Goal: Communication & Community: Answer question/provide support

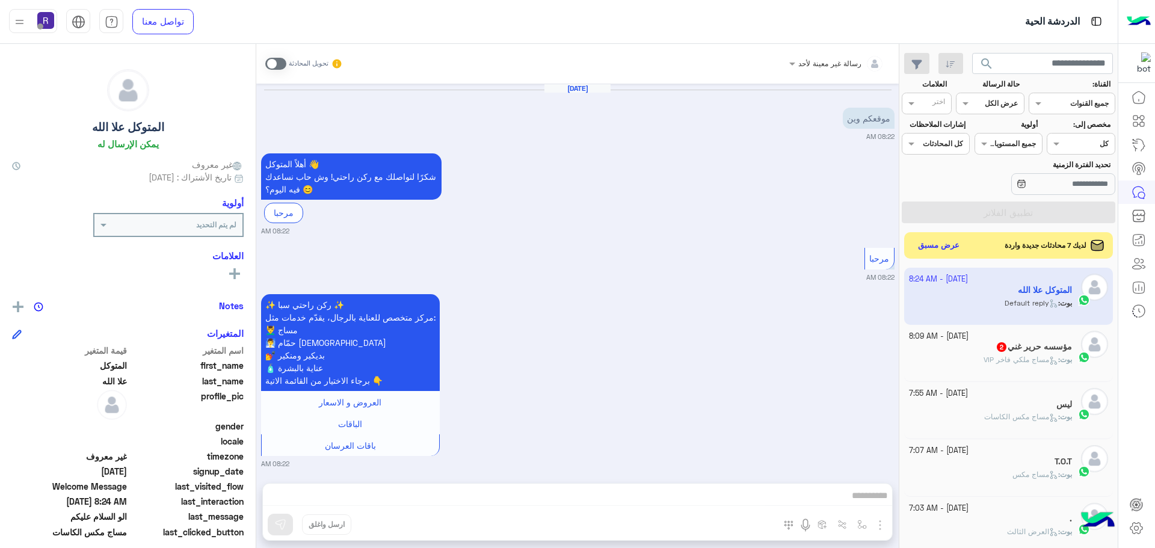
scroll to position [1304, 0]
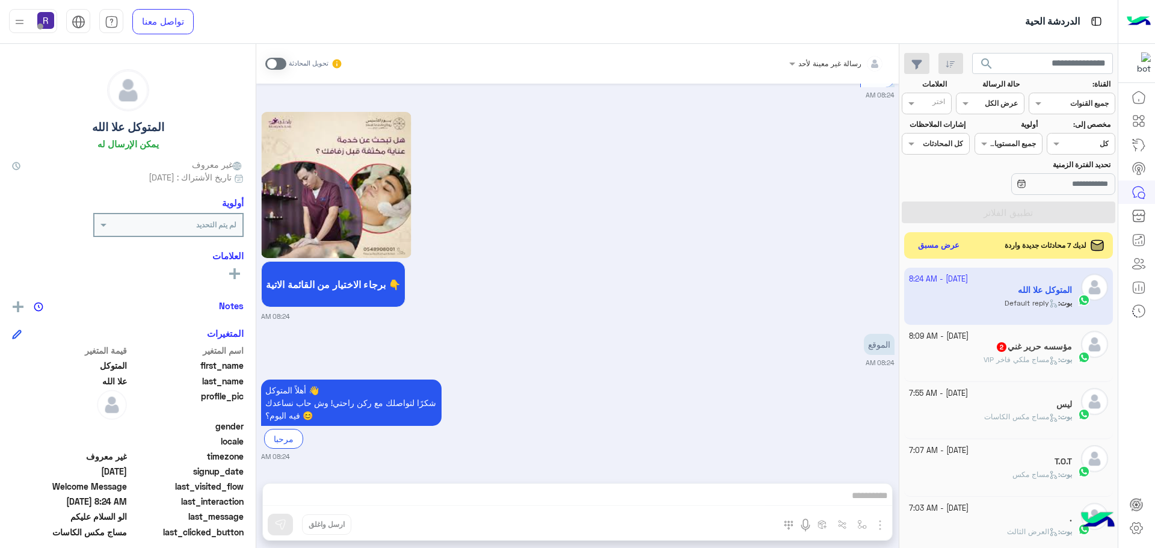
click at [990, 359] on span "مساج ملكي فاخر VIP" at bounding box center [1021, 359] width 75 height 9
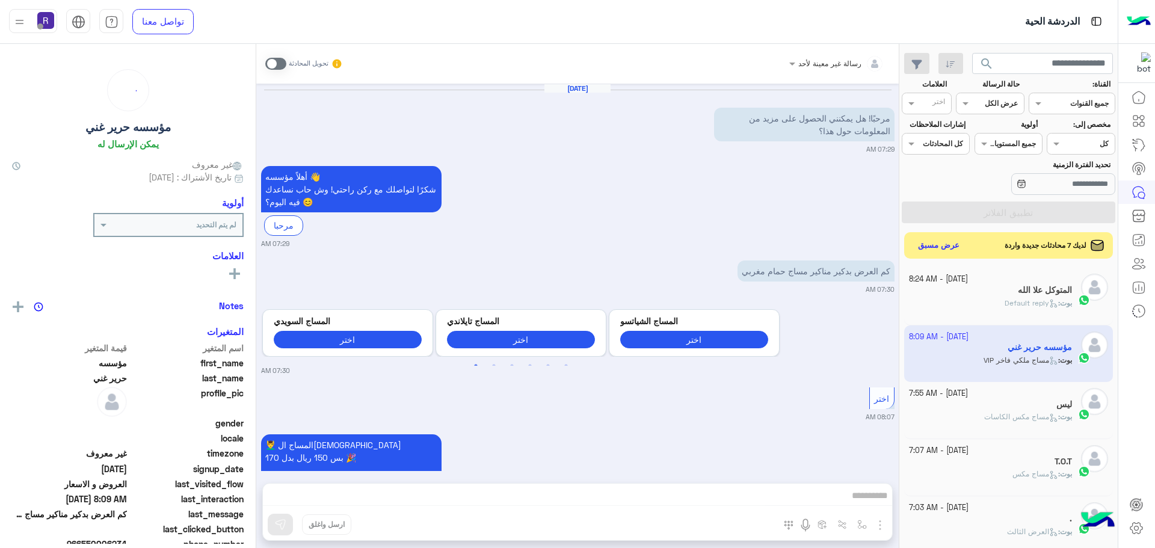
scroll to position [751, 0]
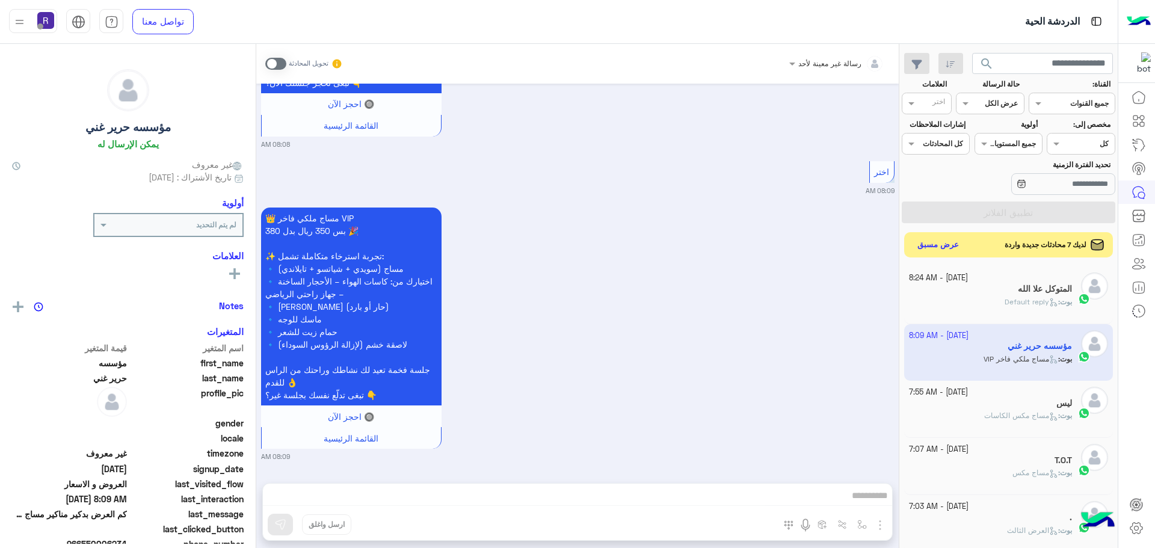
click at [951, 246] on button "عرض مسبق" at bounding box center [938, 245] width 51 height 16
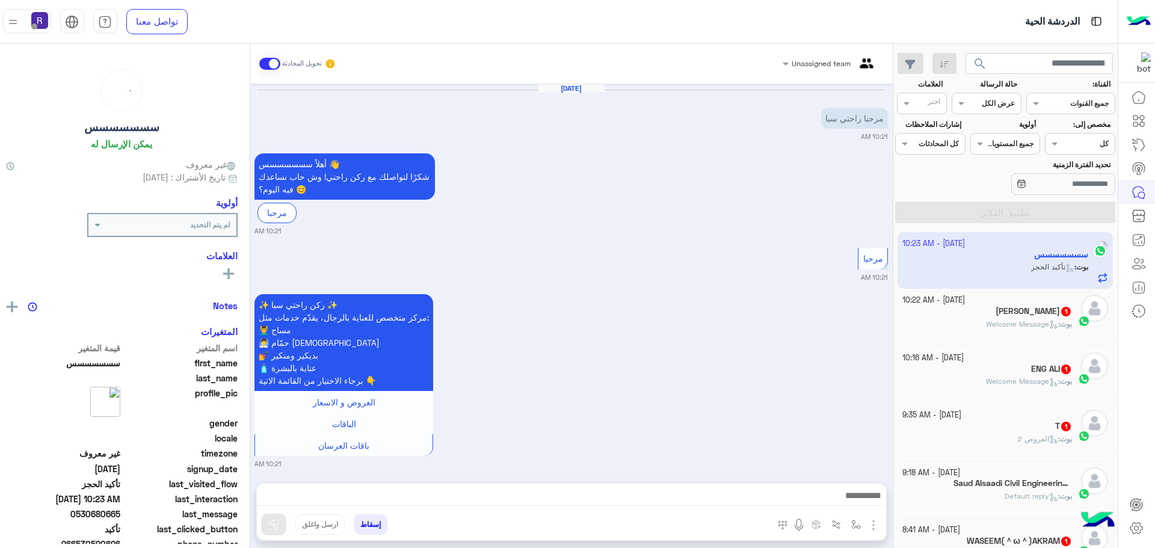
scroll to position [888, 0]
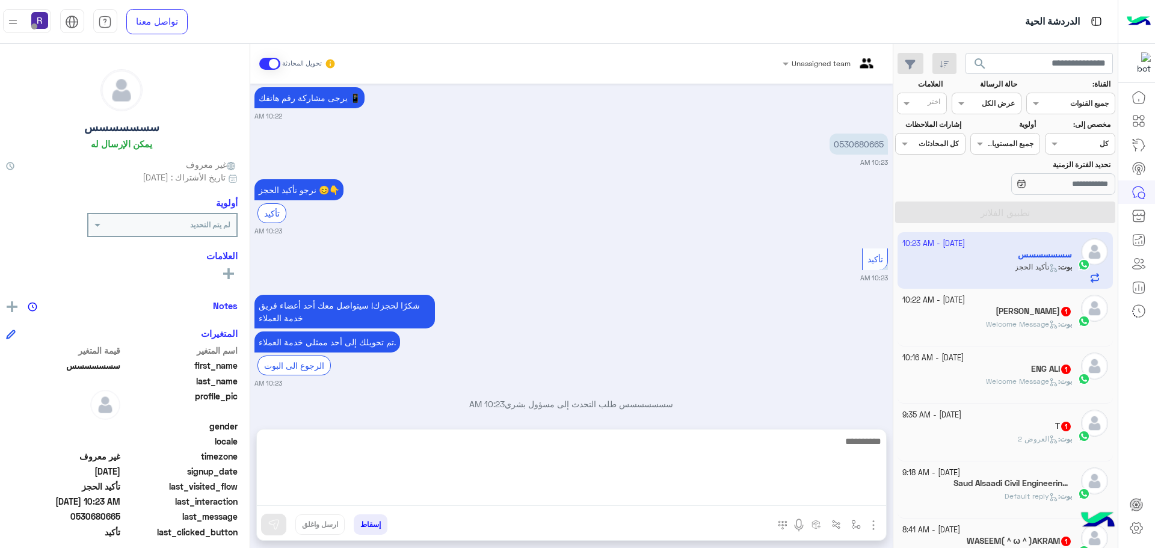
click at [751, 499] on textarea at bounding box center [571, 470] width 629 height 72
type textarea "**********"
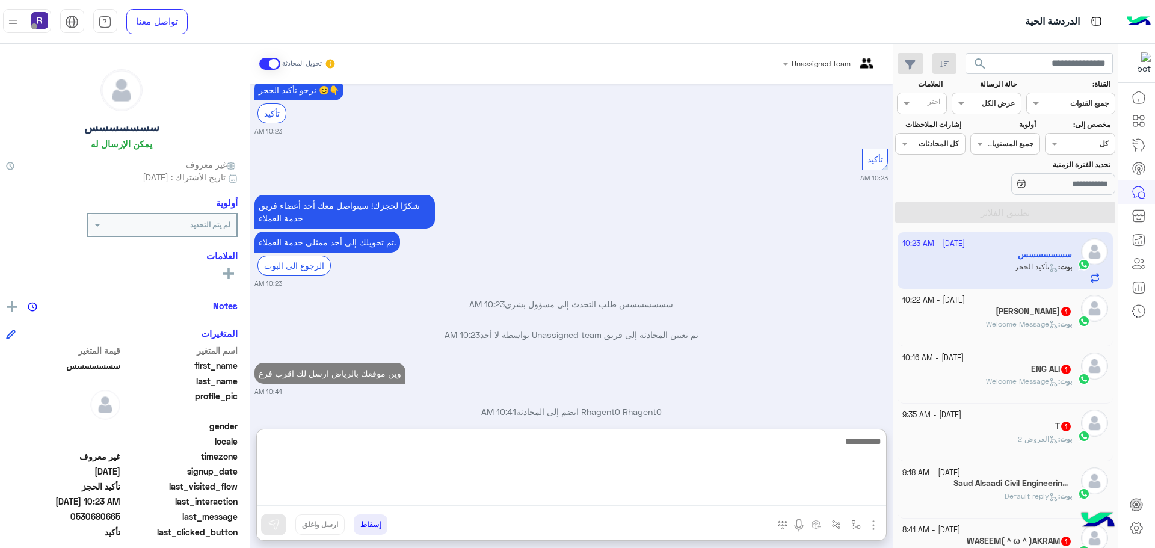
scroll to position [1019, 0]
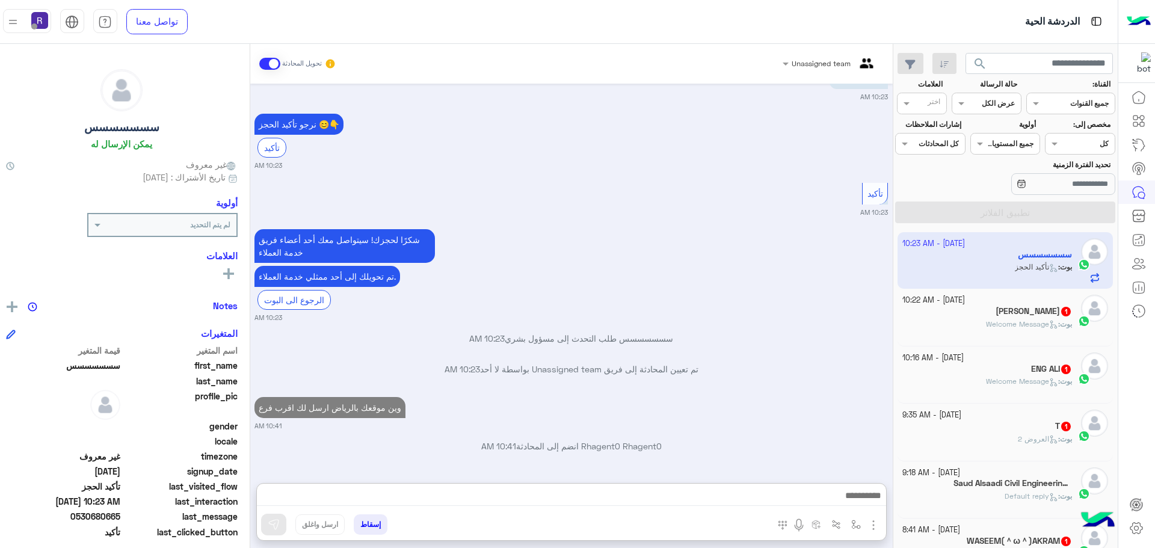
click at [1022, 317] on div "[PERSON_NAME] 1" at bounding box center [987, 312] width 170 height 13
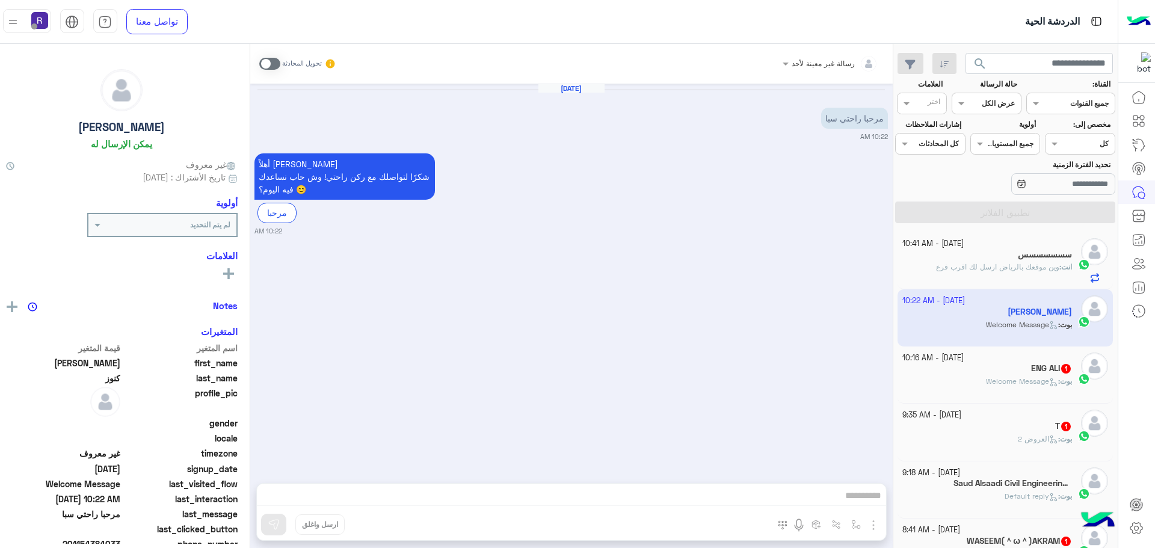
click at [990, 393] on div "بوت : Welcome Message" at bounding box center [987, 386] width 170 height 21
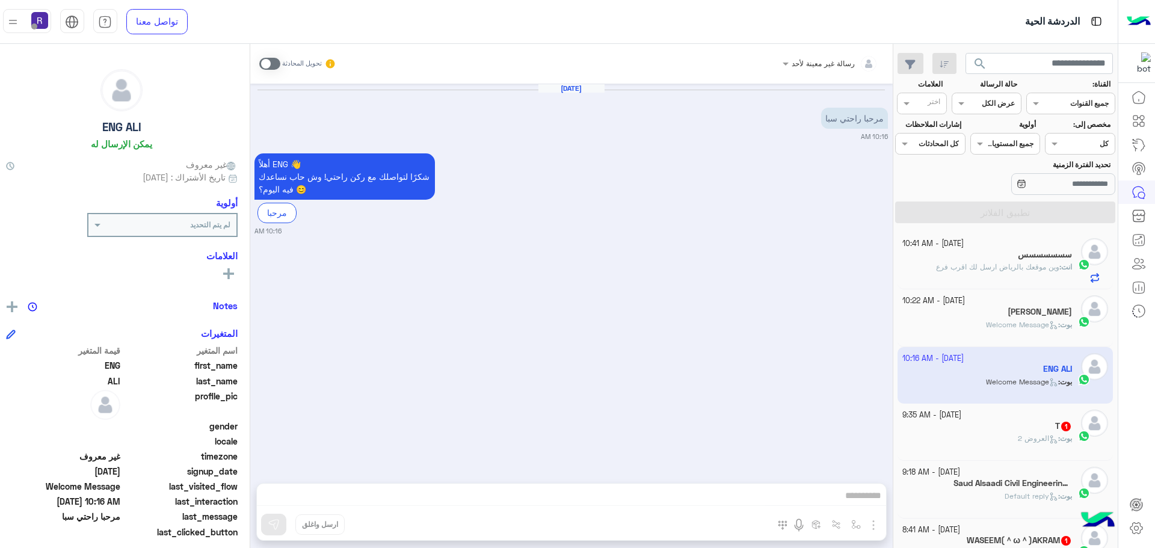
click at [990, 413] on div "[DATE] - 9:35 AM" at bounding box center [987, 415] width 170 height 11
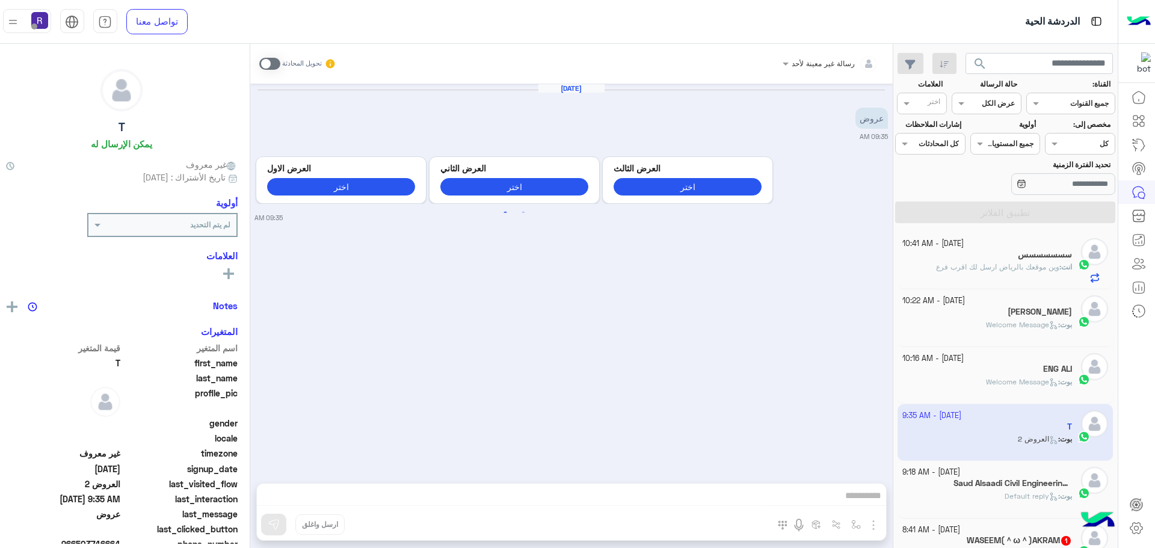
click at [994, 487] on h5 "Saud Alsaadi Civil Engineering Technician 1" at bounding box center [1013, 483] width 119 height 10
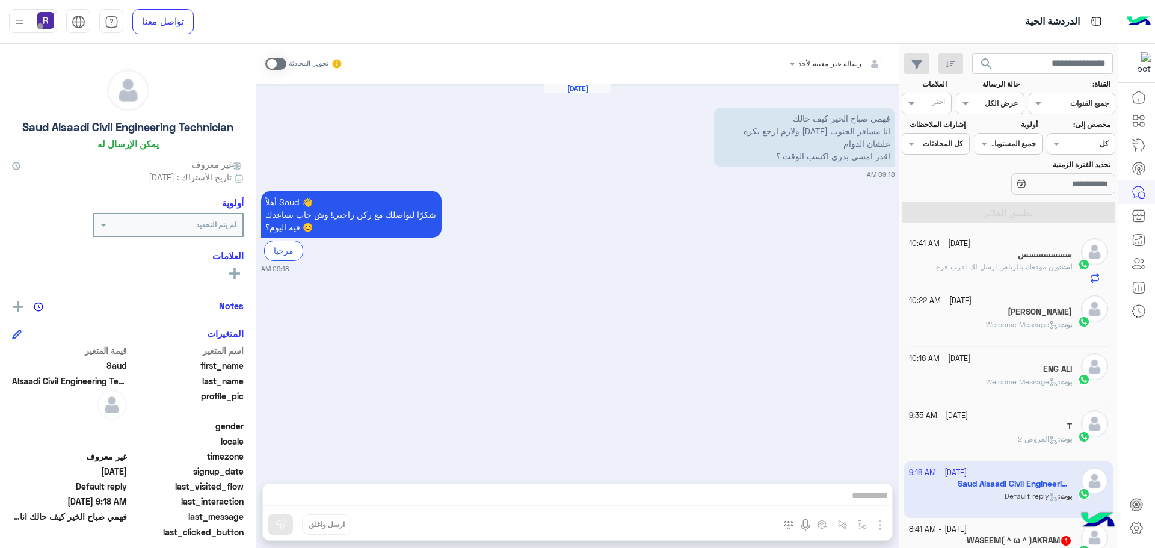
click at [1000, 538] on h5 "WASEEM(＾ω＾)AKRAM 1" at bounding box center [1019, 540] width 105 height 10
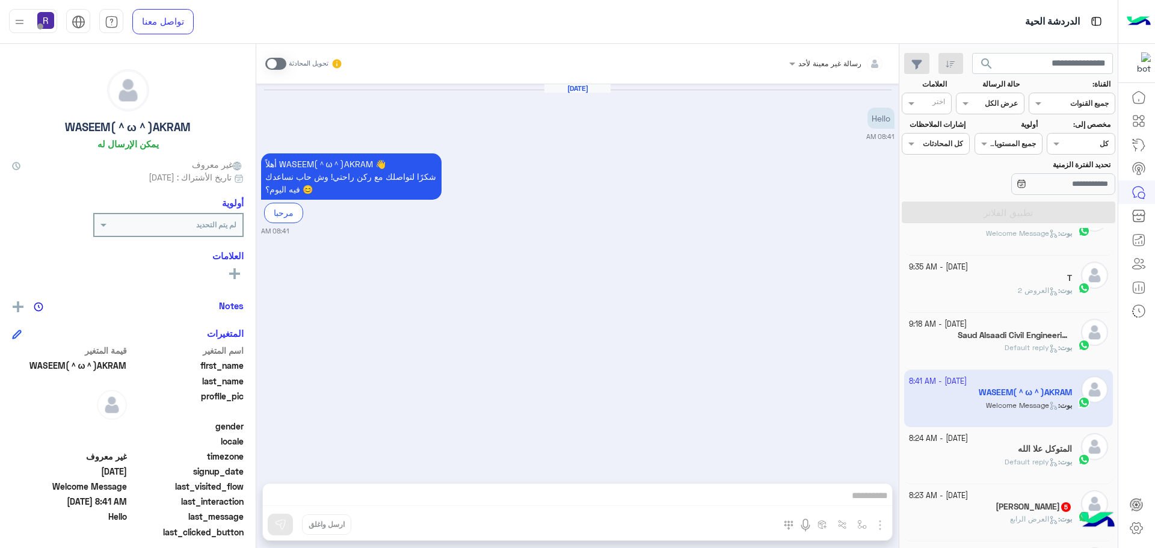
scroll to position [241, 0]
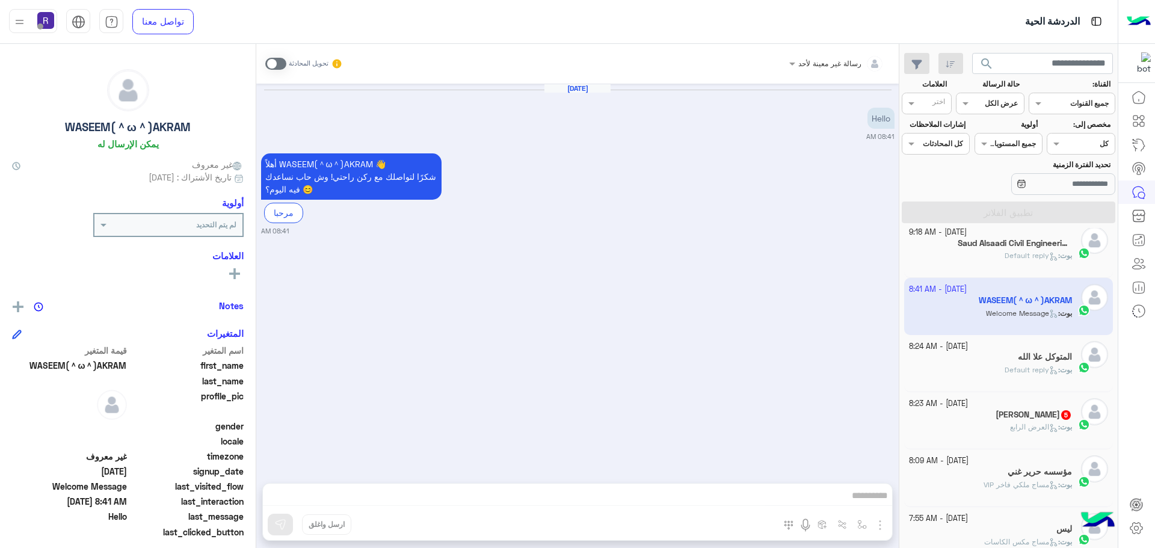
click at [1027, 423] on span "العرض الرابع" at bounding box center [1034, 426] width 48 height 9
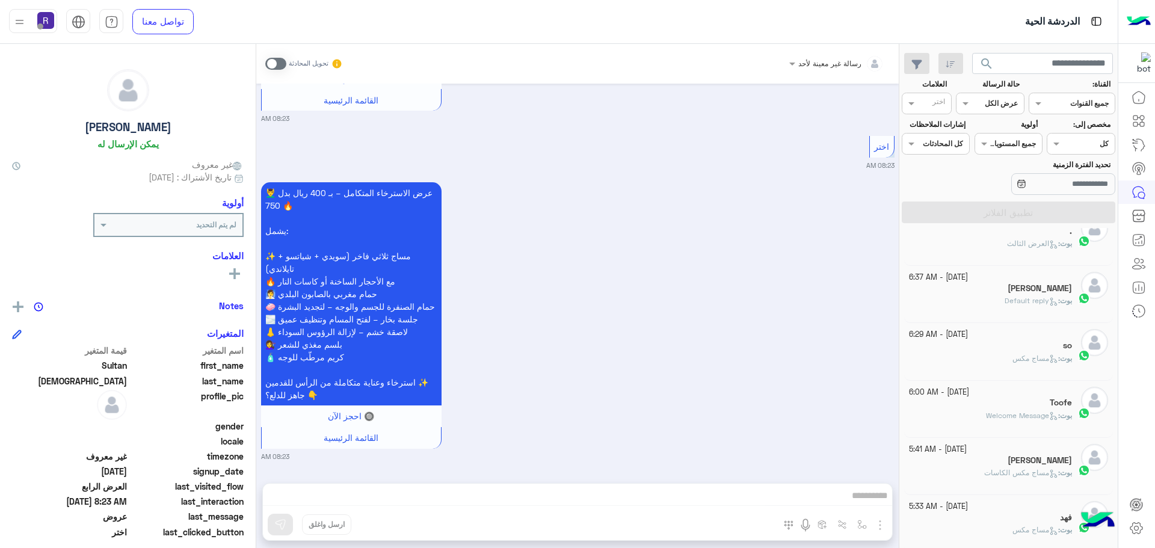
scroll to position [722, 0]
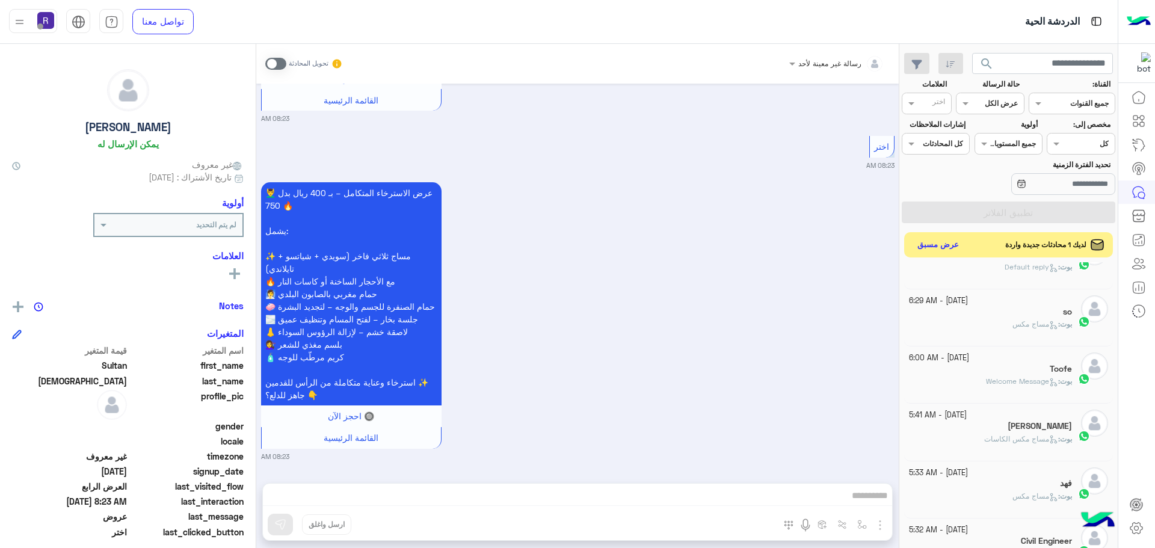
click at [936, 241] on button "عرض مسبق" at bounding box center [938, 245] width 51 height 16
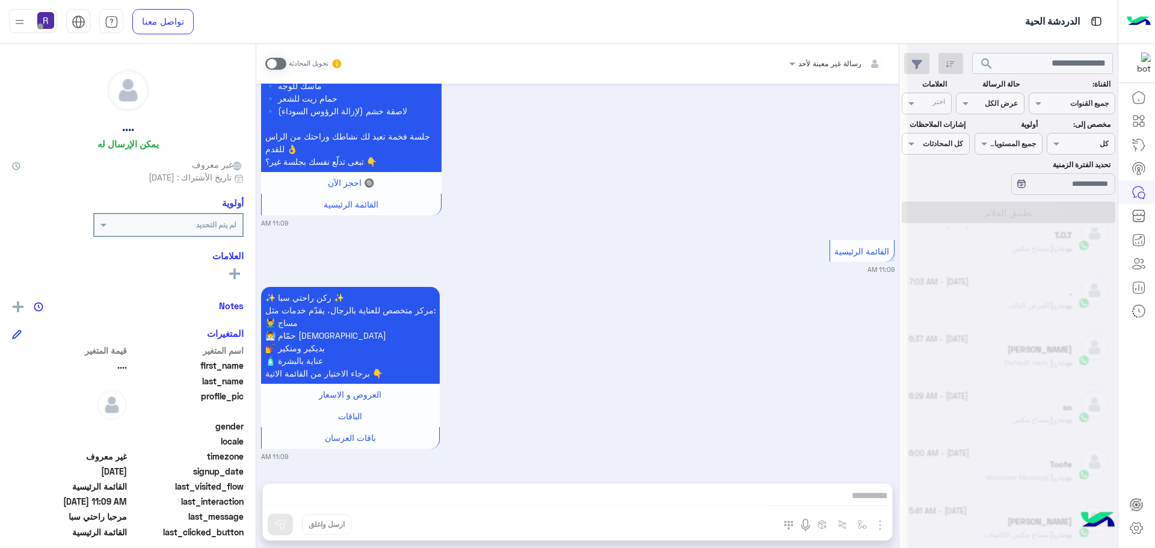
scroll to position [6, 0]
